Goal: Find specific page/section: Find specific page/section

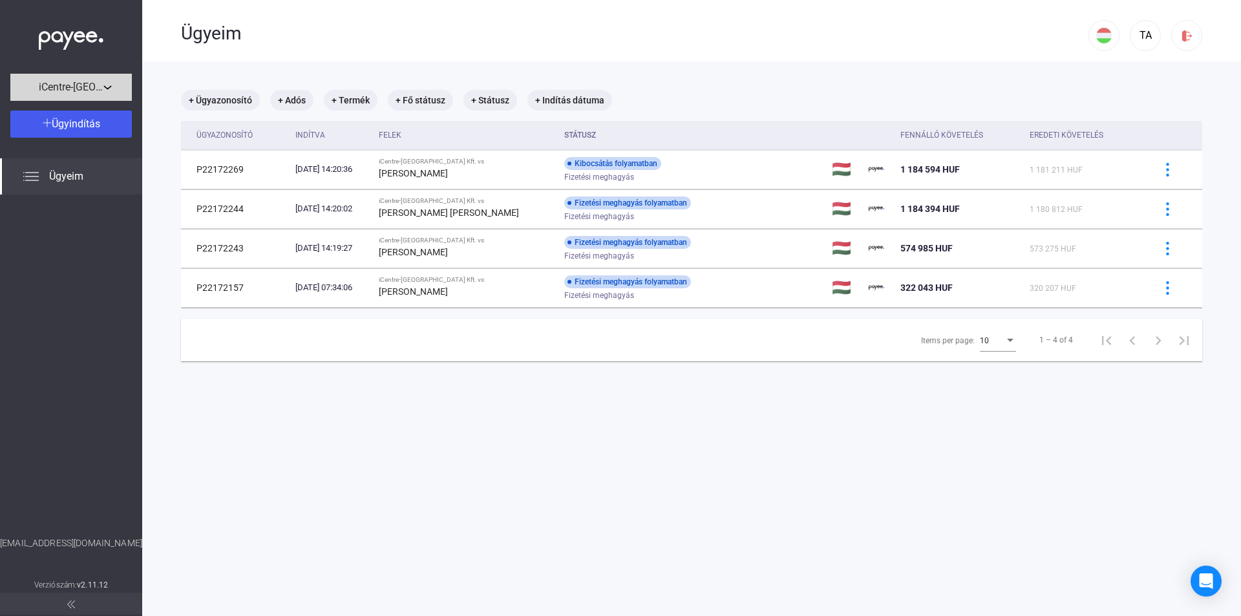
click at [118, 87] on div "iCentre-Hungary Kft." at bounding box center [71, 87] width 114 height 16
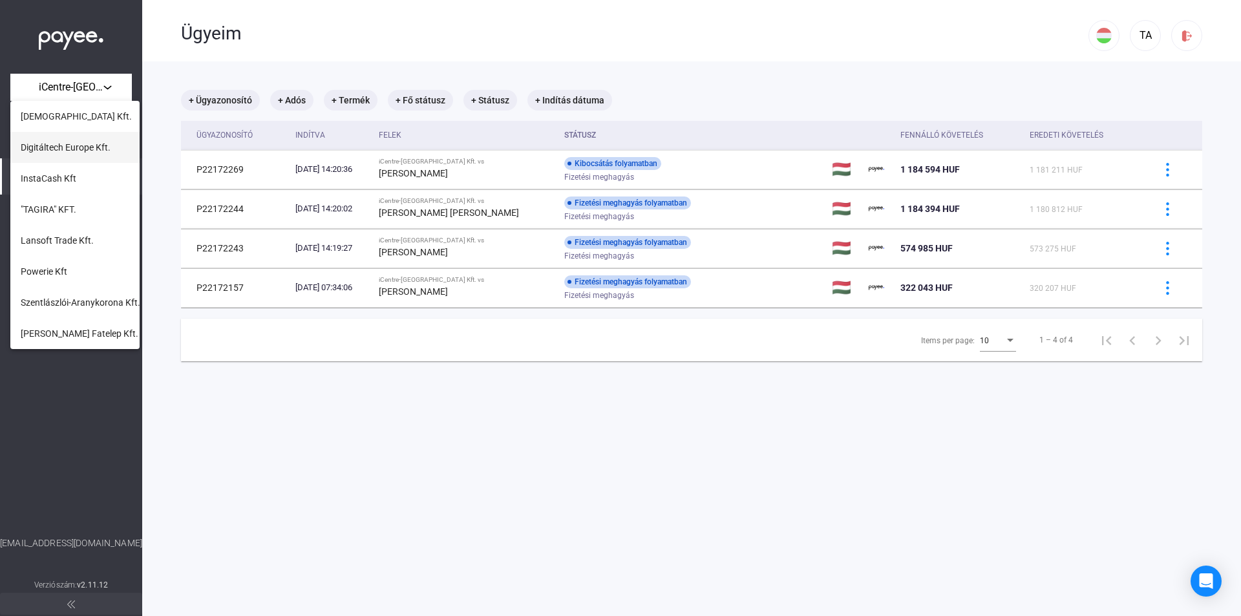
click at [87, 146] on span "Digitáltech Europe Kft." at bounding box center [66, 148] width 90 height 16
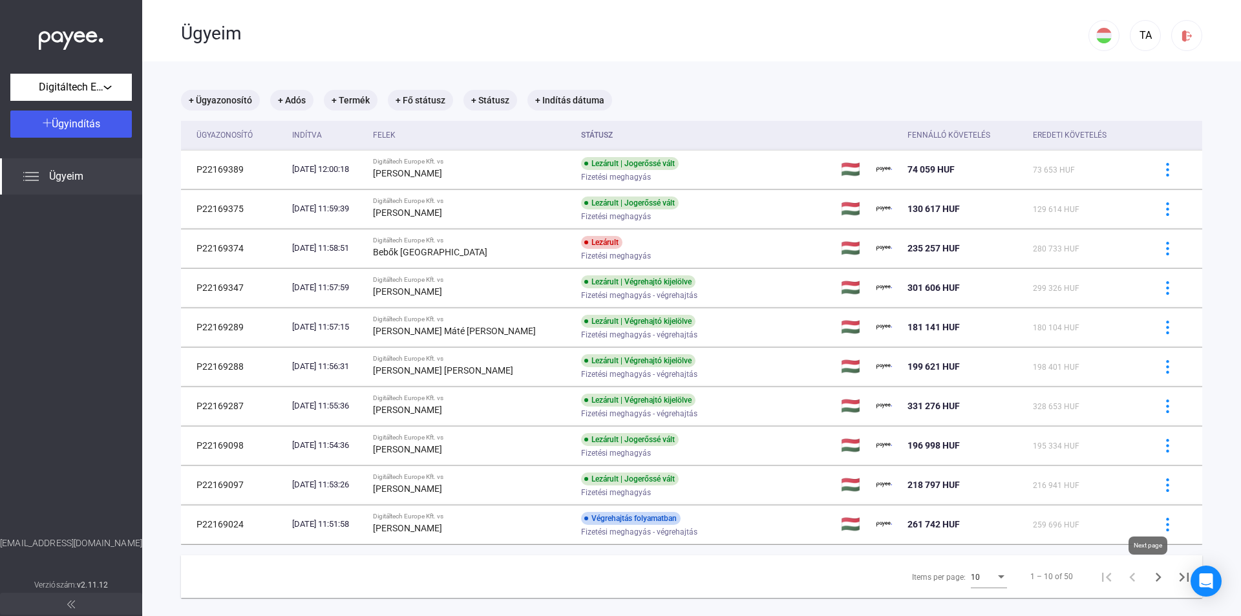
click at [1151, 581] on icon "Next page" at bounding box center [1158, 577] width 18 height 18
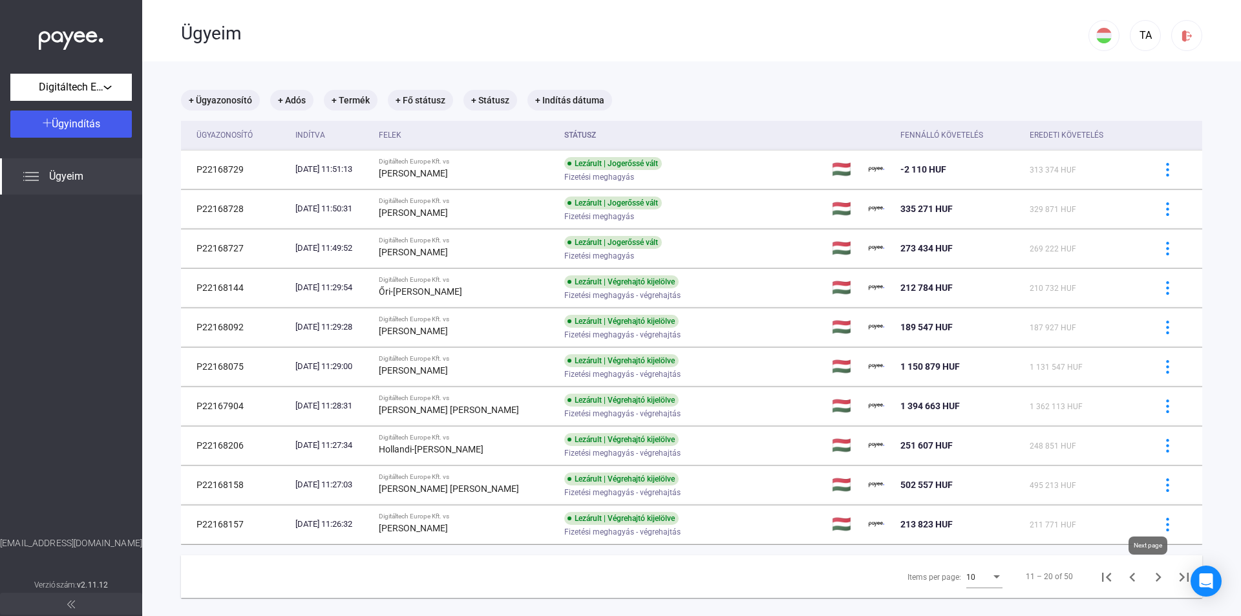
click at [1155, 578] on icon "Next page" at bounding box center [1158, 577] width 6 height 9
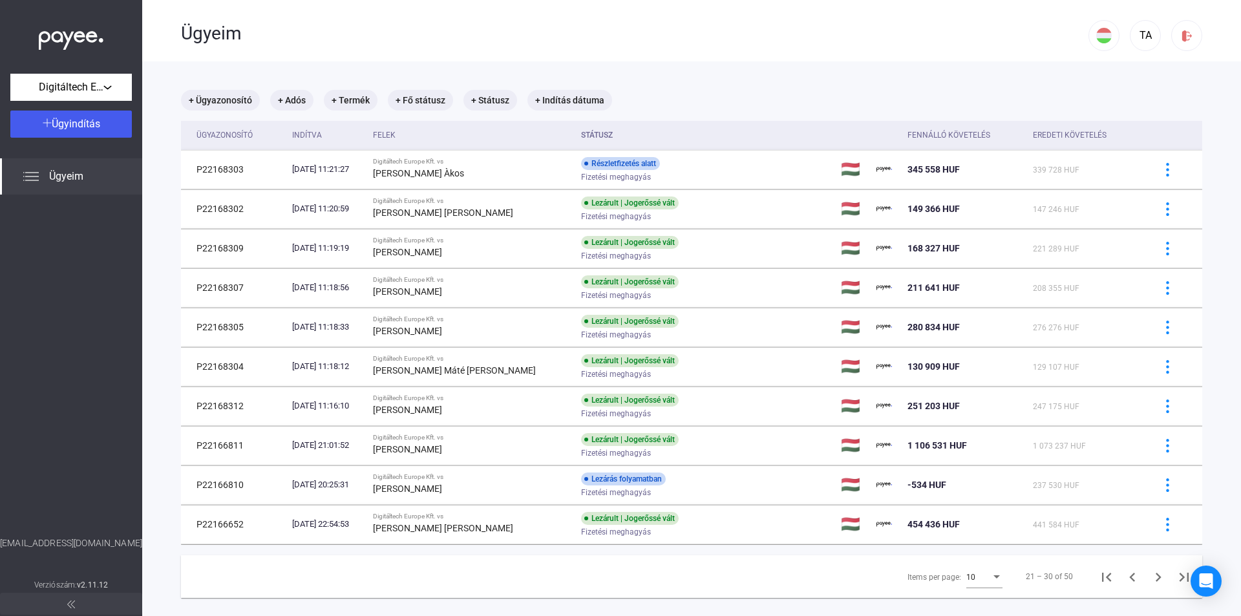
scroll to position [61, 0]
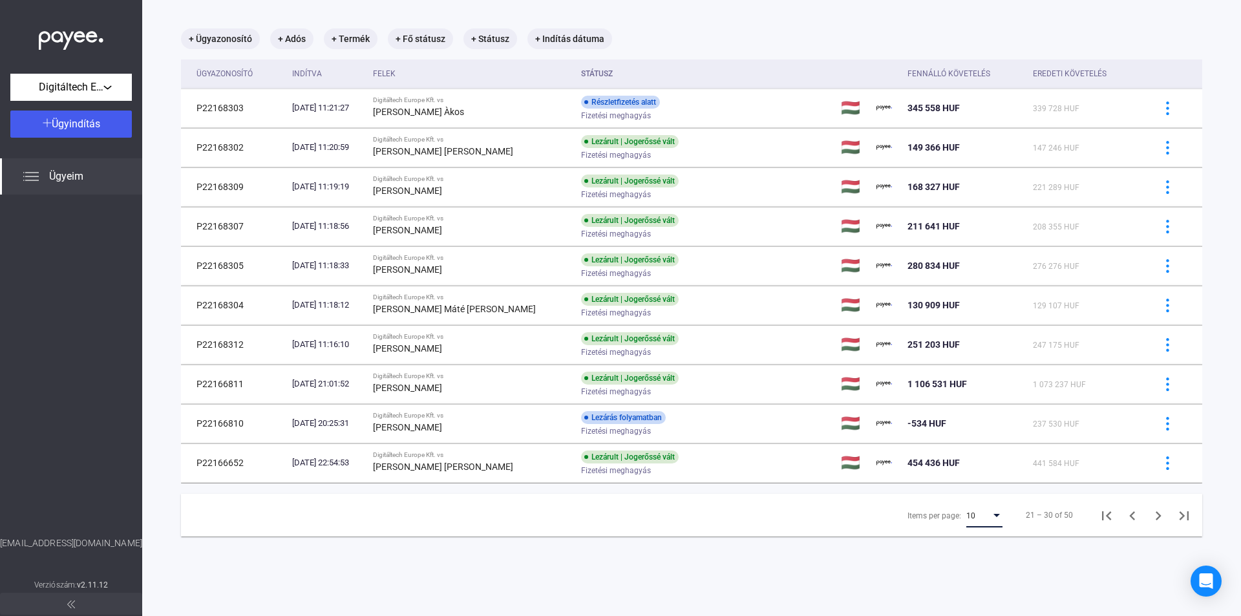
click at [991, 513] on div "Items per page:" at bounding box center [997, 516] width 12 height 10
click at [978, 538] on span "25" at bounding box center [976, 539] width 36 height 16
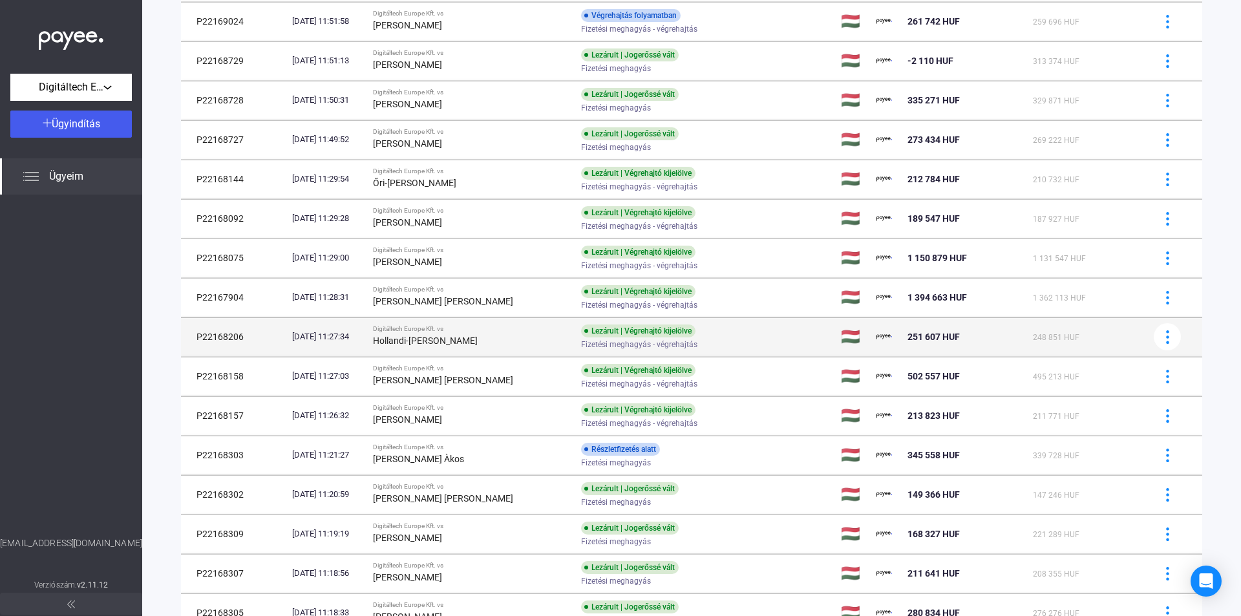
scroll to position [612, 0]
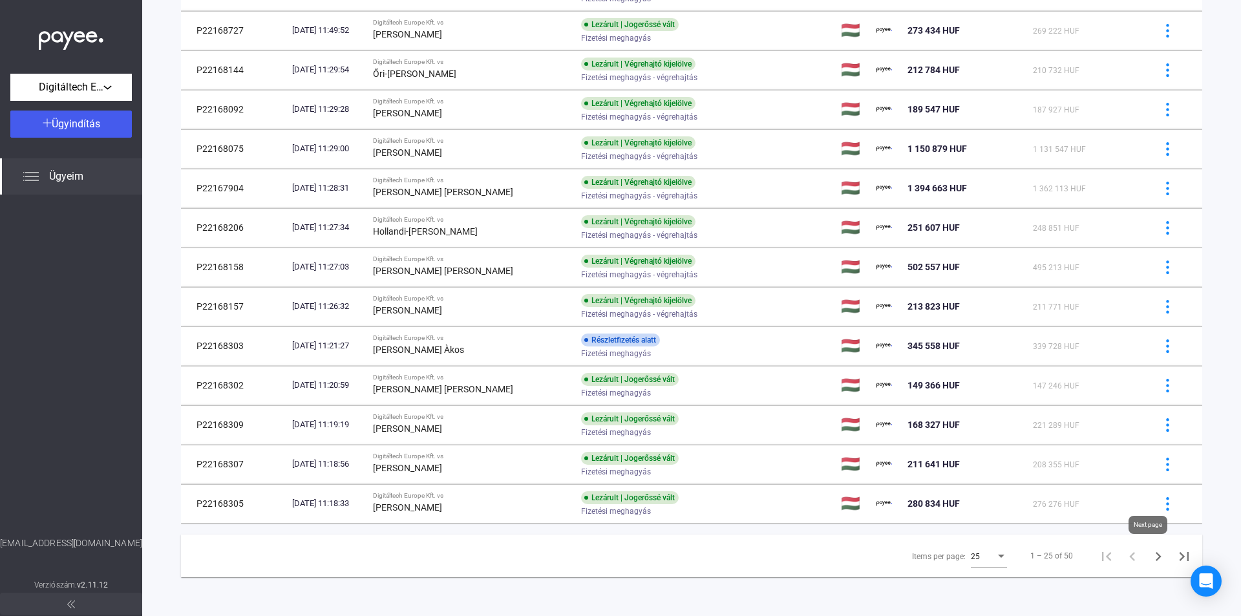
click at [1150, 558] on icon "Next page" at bounding box center [1158, 556] width 18 height 18
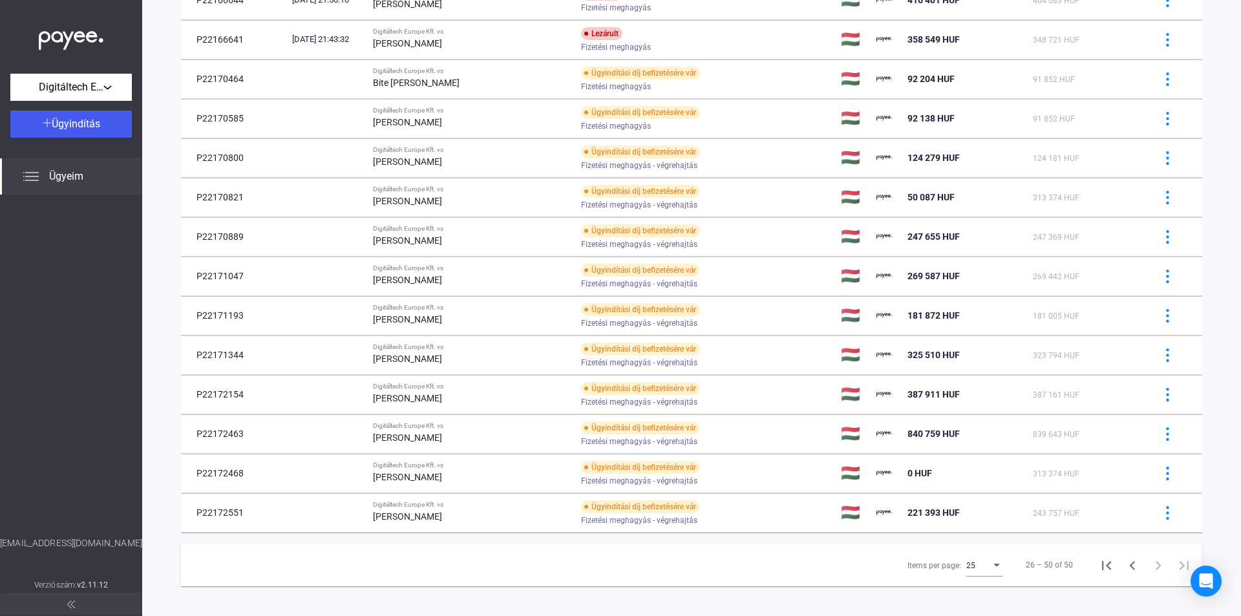
scroll to position [612, 0]
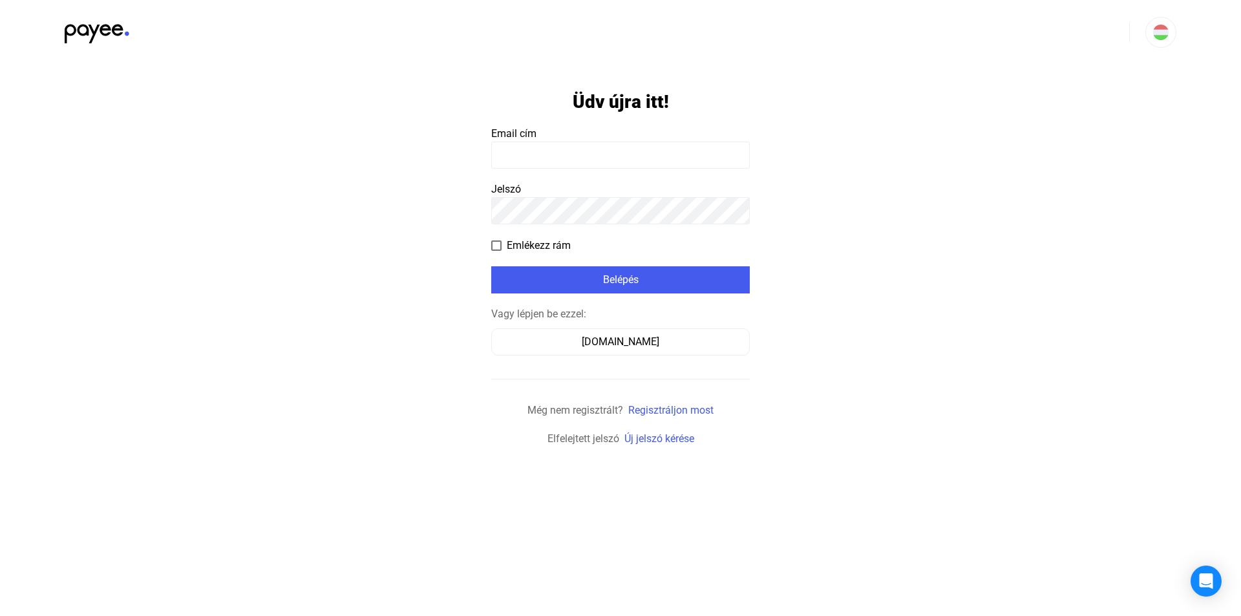
click at [534, 193] on payee-form-field "Jelszó" at bounding box center [620, 203] width 258 height 43
type input "**********"
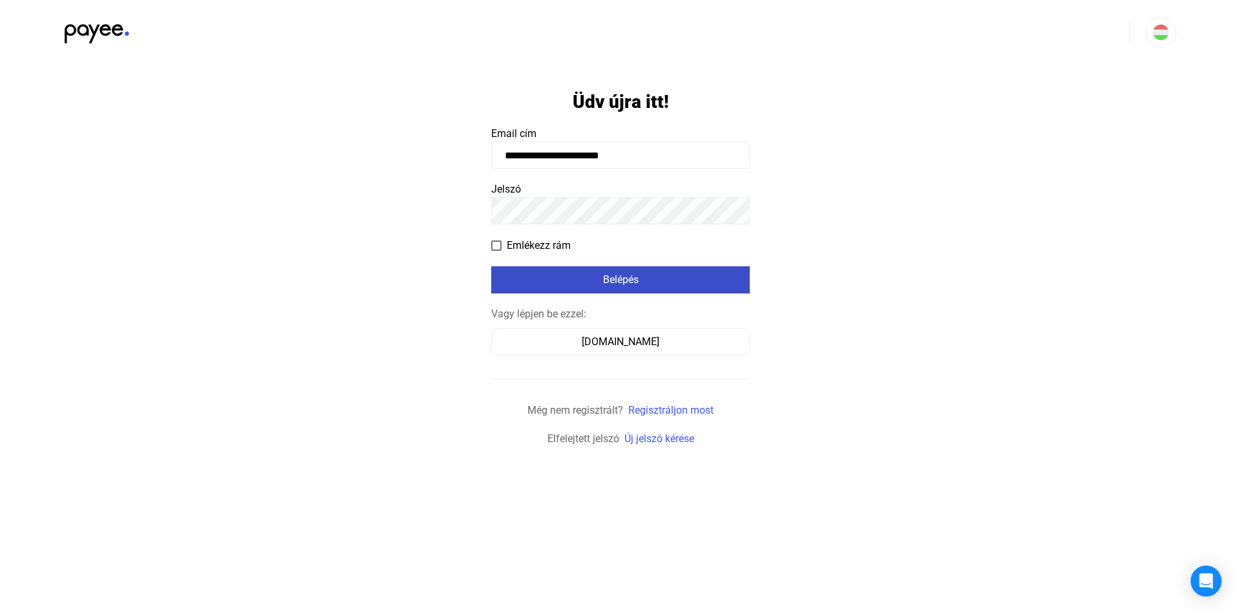
click at [562, 275] on div "Belépés" at bounding box center [620, 280] width 251 height 16
